Goal: Task Accomplishment & Management: Complete application form

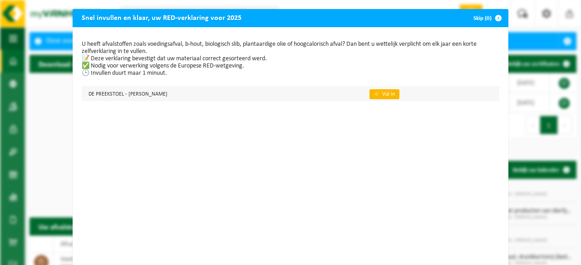
click at [395, 96] on link "👉 Vul in" at bounding box center [384, 94] width 30 height 10
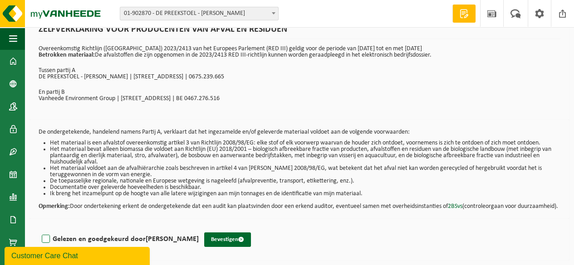
click at [42, 240] on label "Gelezen en goedgekeurd door NADINE SAMYN" at bounding box center [119, 240] width 159 height 14
click at [199, 228] on input "Gelezen en goedgekeurd door NADINE SAMYN" at bounding box center [199, 228] width 0 height 0
checkbox input "true"
click at [215, 239] on button "Bevestigen" at bounding box center [227, 240] width 47 height 15
